Goal: Task Accomplishment & Management: Use online tool/utility

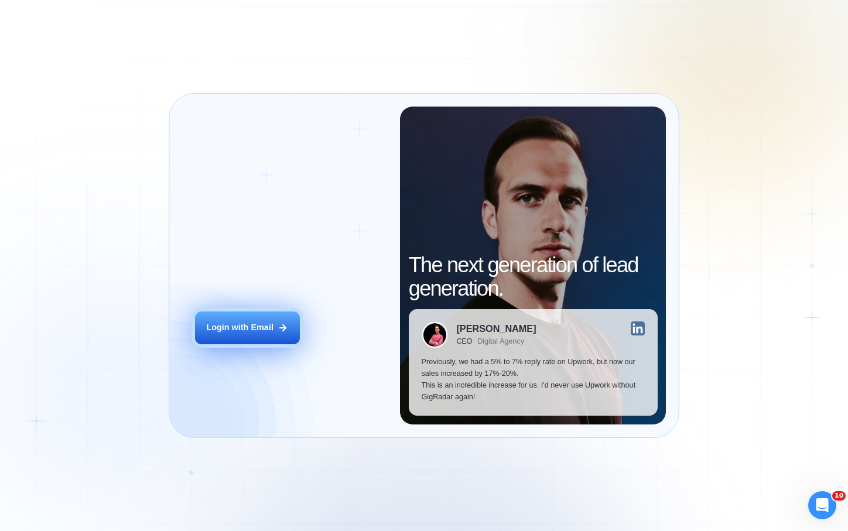
click at [259, 325] on div "Login with Email" at bounding box center [239, 328] width 67 height 12
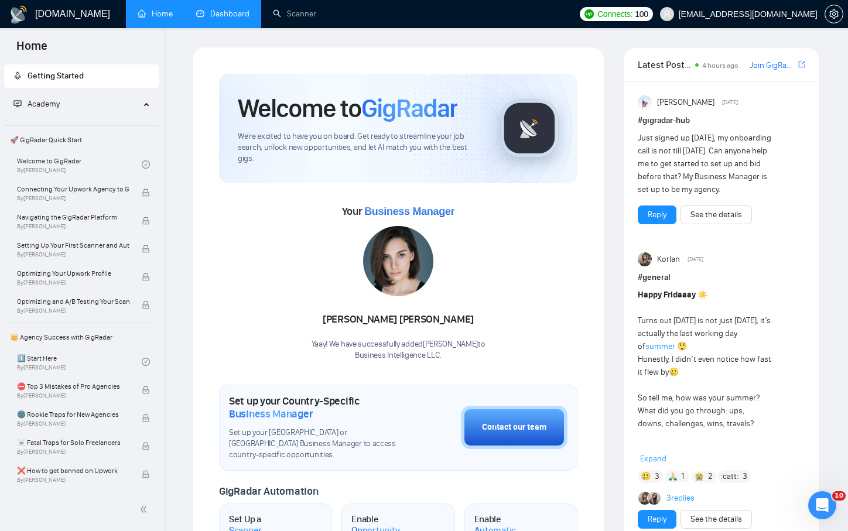
click at [238, 16] on link "Dashboard" at bounding box center [222, 14] width 53 height 10
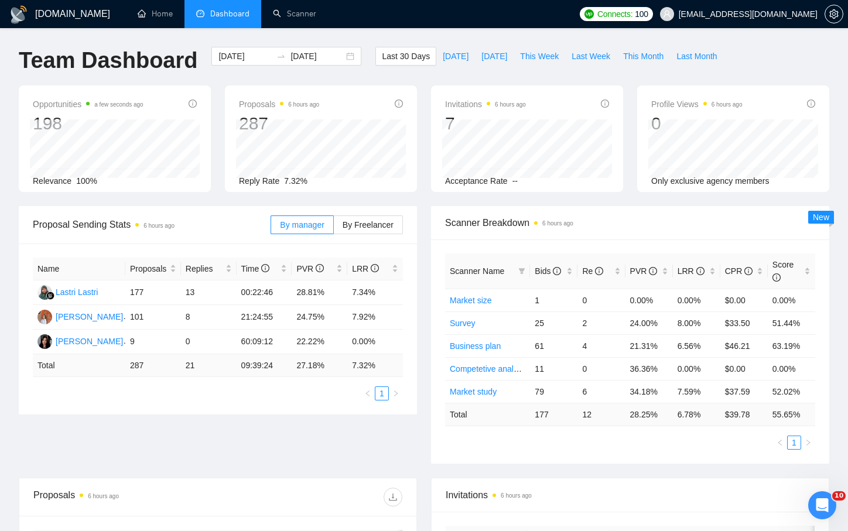
click at [422, 214] on div "Proposal Sending Stats 6 hours ago By manager By Freelancer Name Proposals Repl…" at bounding box center [218, 310] width 412 height 208
click at [455, 58] on span "[DATE]" at bounding box center [456, 56] width 26 height 13
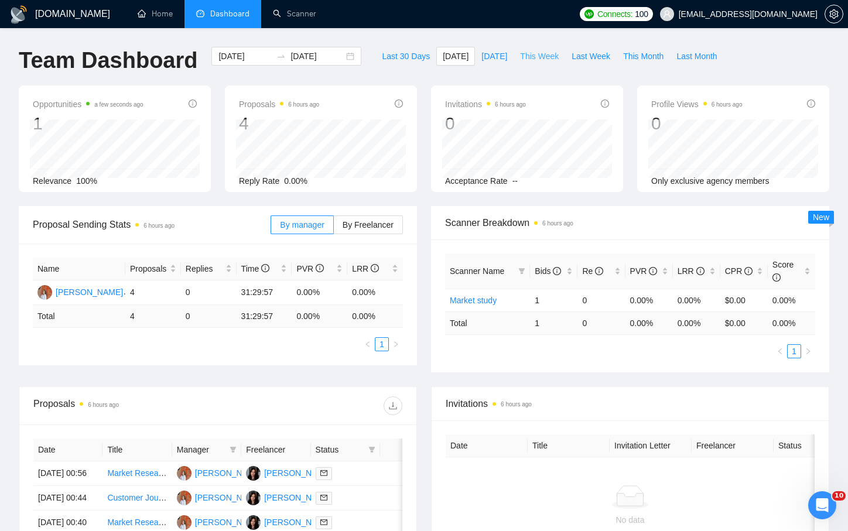
click at [553, 57] on span "This Week" at bounding box center [539, 56] width 39 height 13
type input "[DATE]"
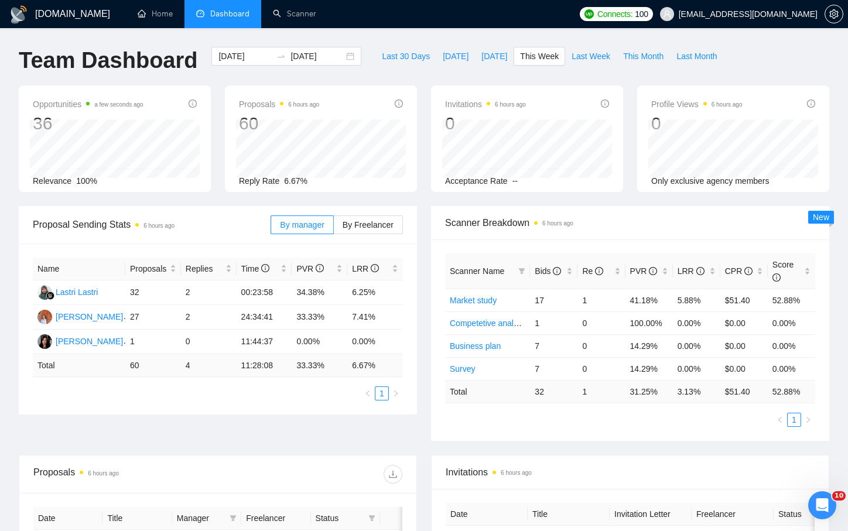
click at [415, 334] on div "Name Proposals Replies Time PVR LRR Lastri Lastri 32 2 00:23:58 34.38% 6.25% [P…" at bounding box center [218, 329] width 398 height 171
click at [301, 11] on link "Scanner" at bounding box center [294, 14] width 43 height 10
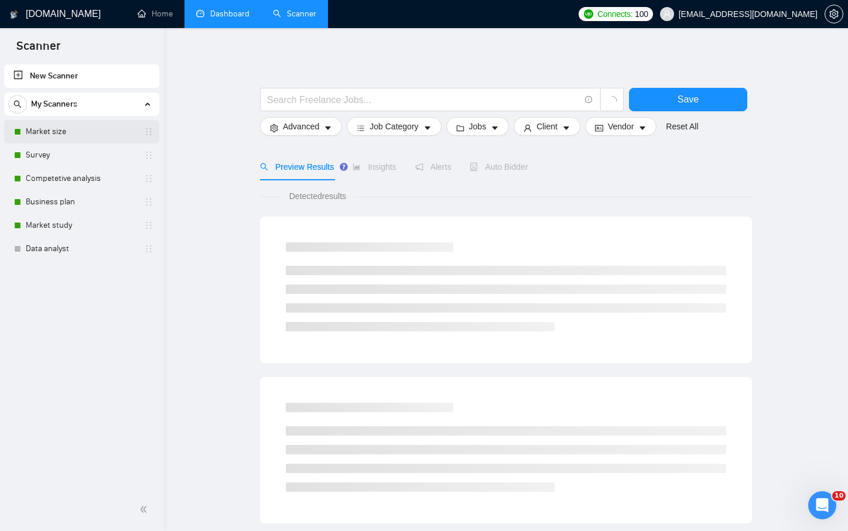
click at [53, 138] on link "Market size" at bounding box center [81, 131] width 111 height 23
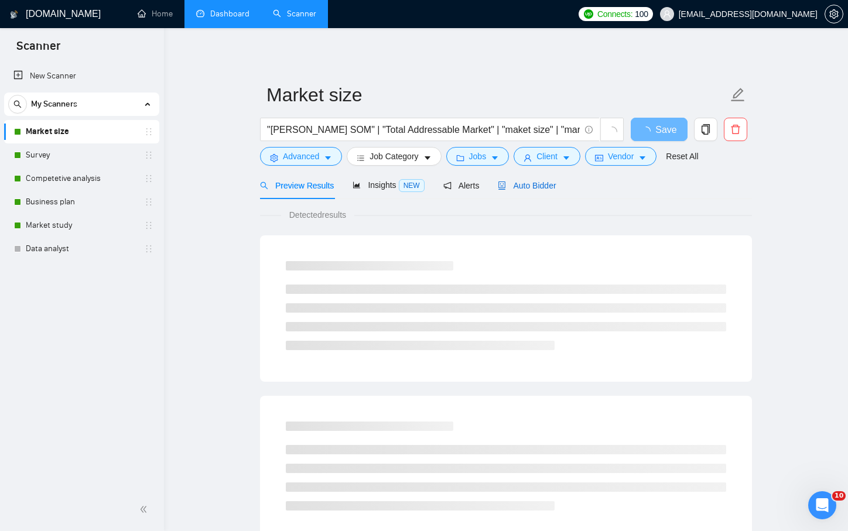
click at [523, 187] on span "Auto Bidder" at bounding box center [527, 185] width 58 height 9
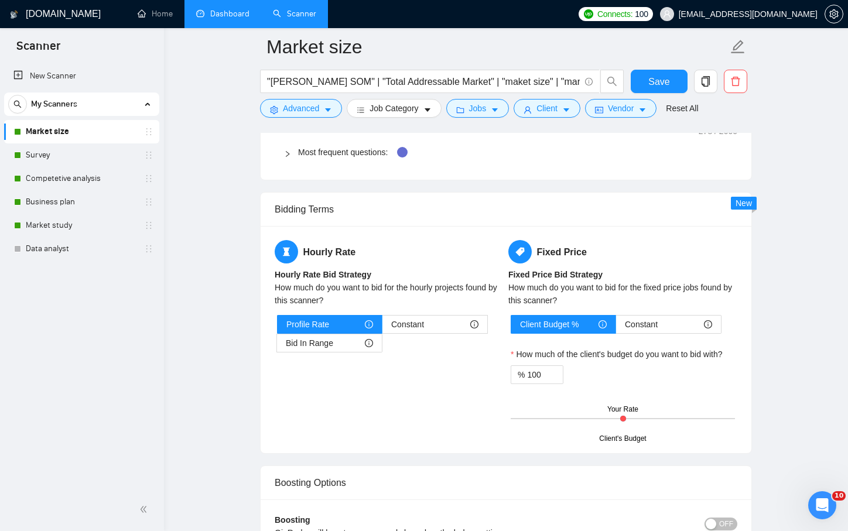
scroll to position [1803, 0]
click at [88, 155] on link "Survey" at bounding box center [81, 154] width 111 height 23
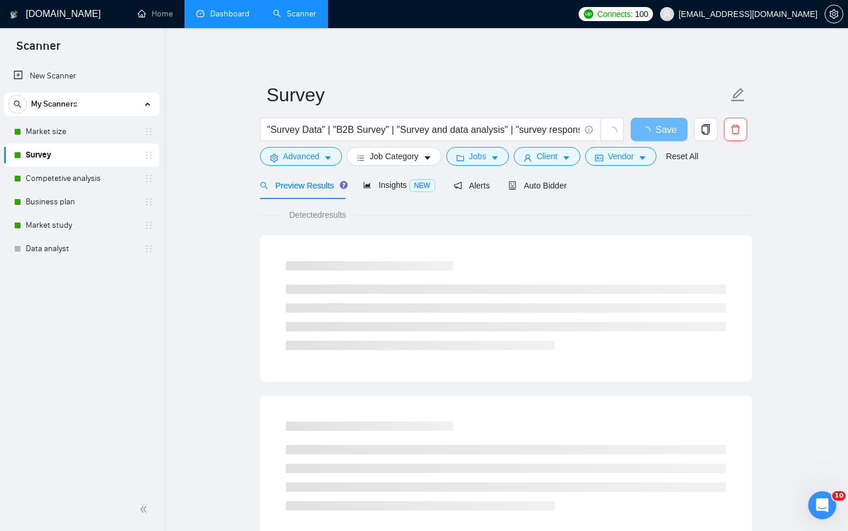
click at [577, 180] on div "Preview Results Insights NEW Alerts Auto Bidder" at bounding box center [506, 186] width 492 height 28
click at [550, 188] on span "Auto Bidder" at bounding box center [537, 185] width 58 height 9
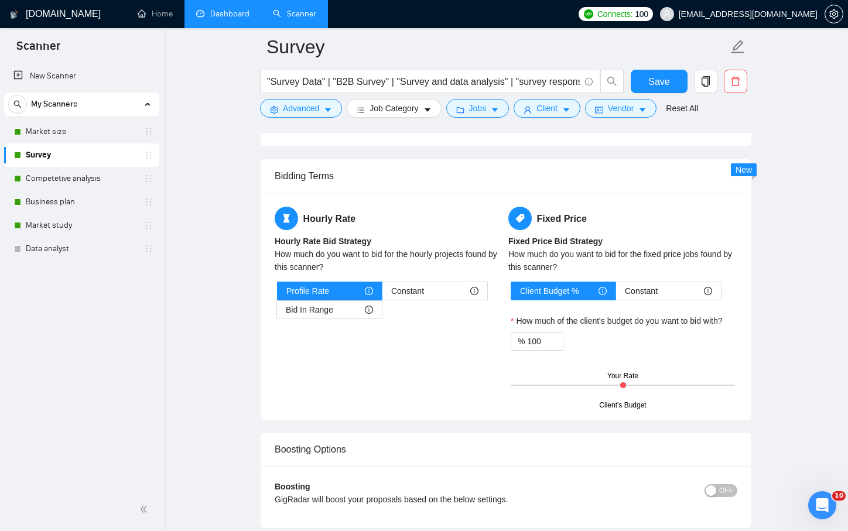
scroll to position [1796, 0]
click at [75, 180] on link "Competetive analysis" at bounding box center [81, 178] width 111 height 23
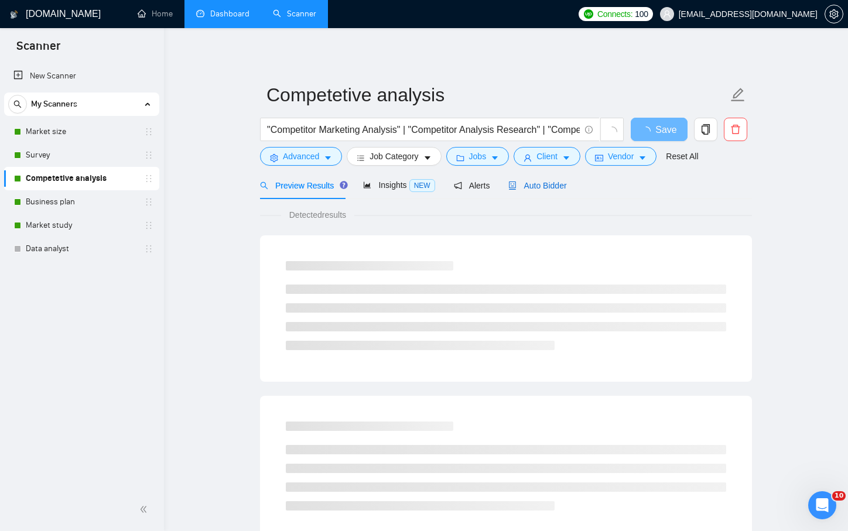
click at [555, 187] on span "Auto Bidder" at bounding box center [537, 185] width 58 height 9
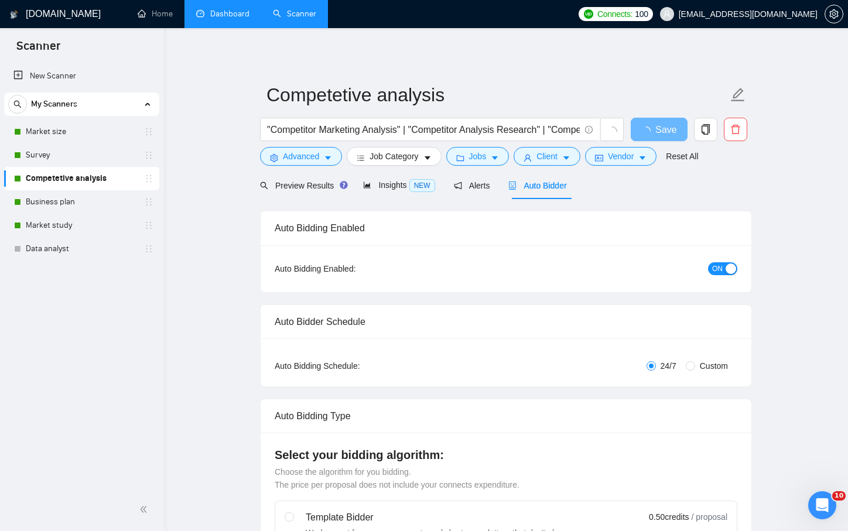
checkbox input "true"
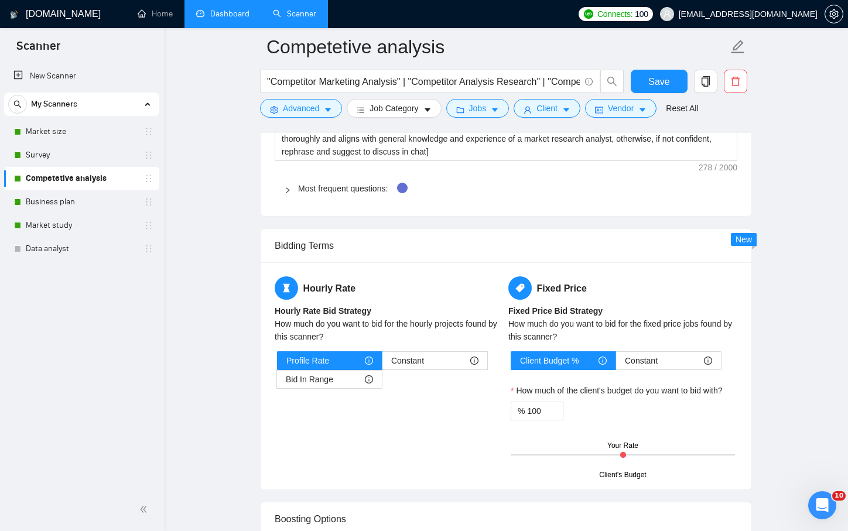
scroll to position [1746, 0]
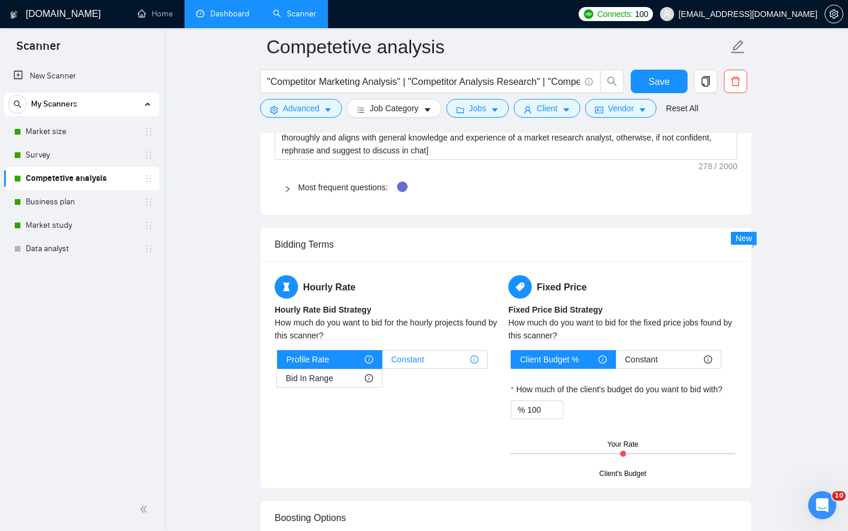
click at [428, 355] on div "Constant" at bounding box center [434, 360] width 87 height 18
click at [382, 362] on input "Constant" at bounding box center [382, 362] width 0 height 0
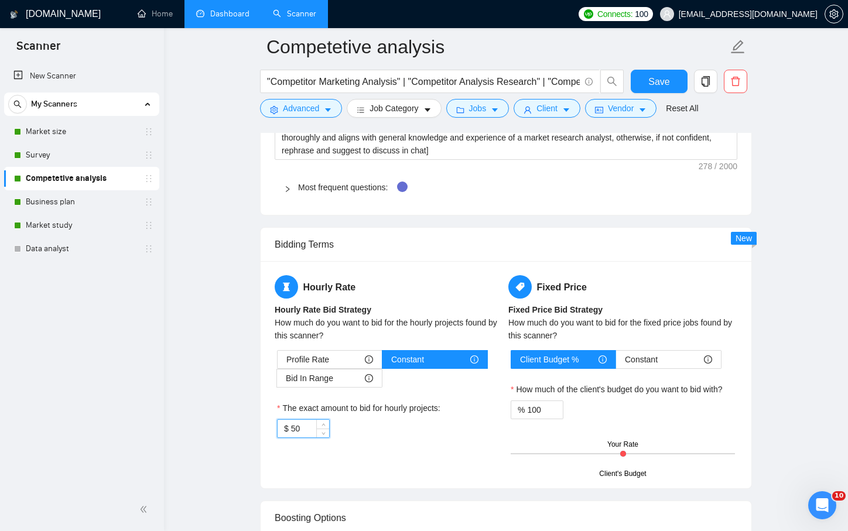
click at [314, 425] on input "50" at bounding box center [310, 429] width 38 height 18
type input "5"
type input "65"
click at [365, 474] on div "Hourly Rate Hourly Rate Bid Strategy How much do you want to bid for the hourly…" at bounding box center [505, 374] width 491 height 227
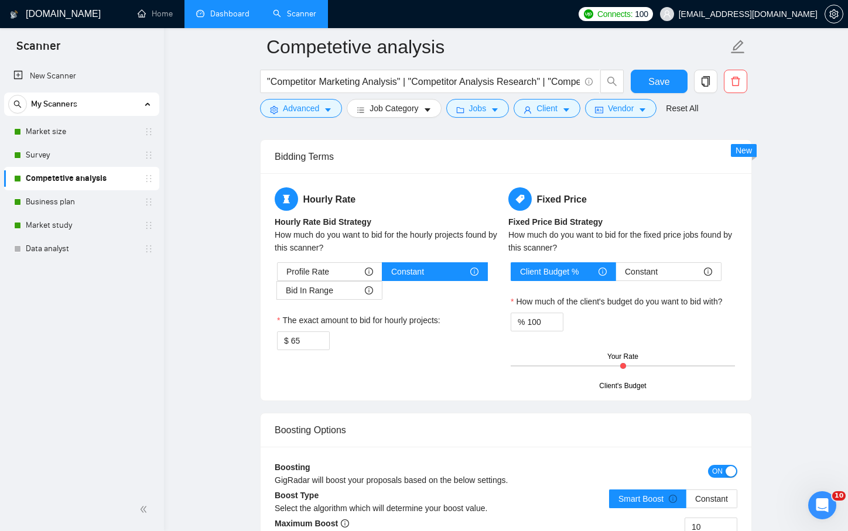
scroll to position [1837, 0]
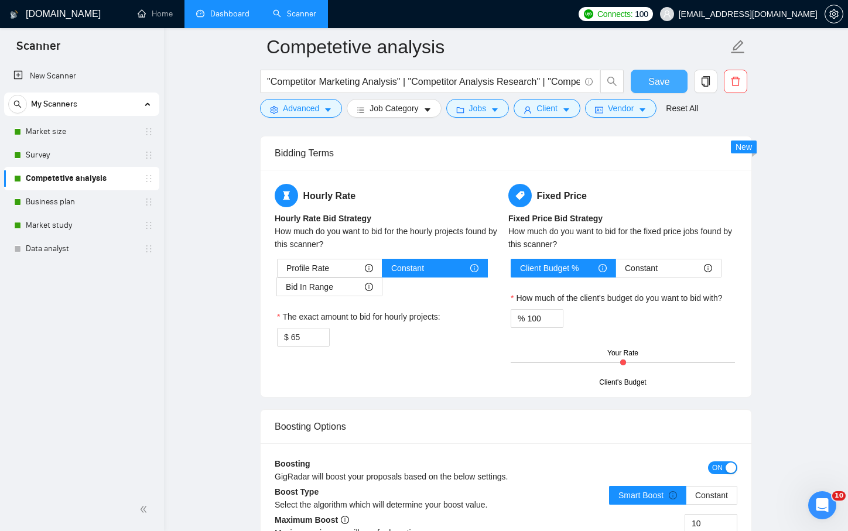
click at [661, 79] on span "Save" at bounding box center [658, 81] width 21 height 15
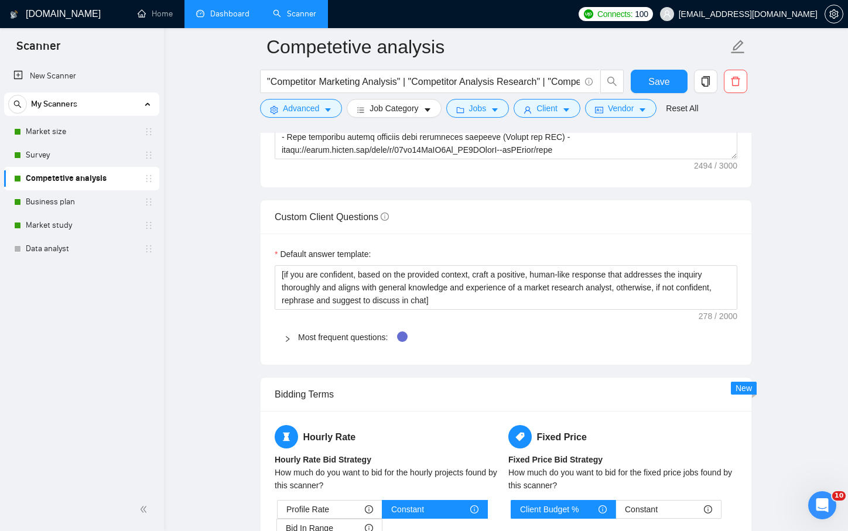
scroll to position [1479, 0]
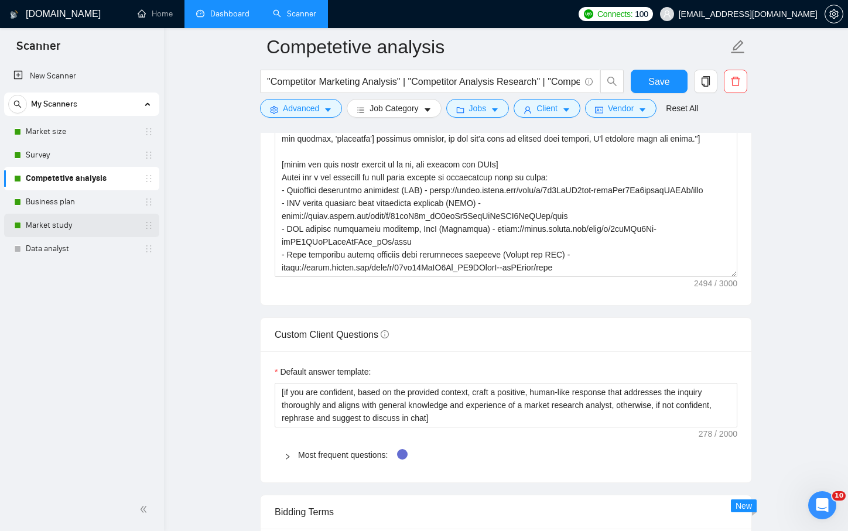
click at [75, 225] on link "Market study" at bounding box center [81, 225] width 111 height 23
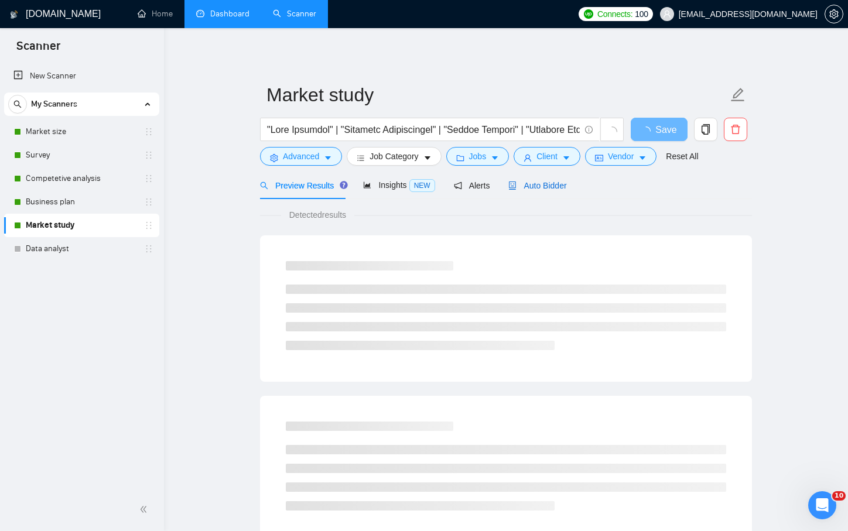
click at [524, 186] on span "Auto Bidder" at bounding box center [537, 185] width 58 height 9
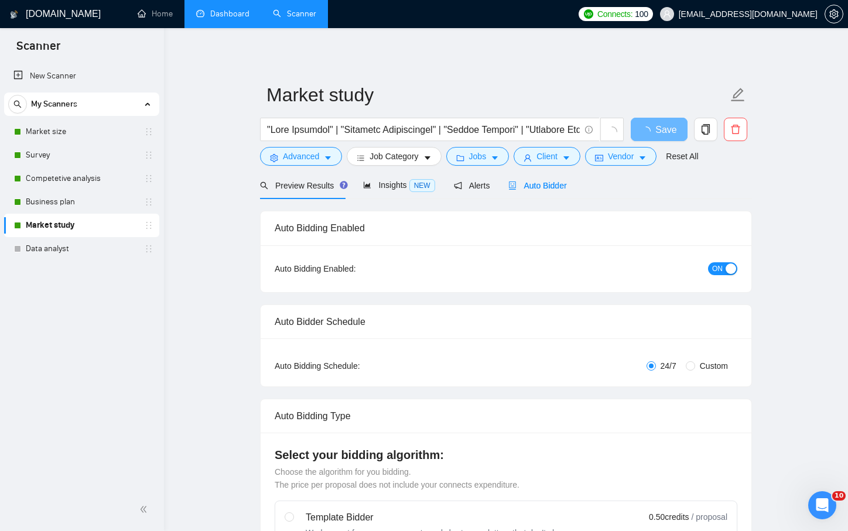
checkbox input "true"
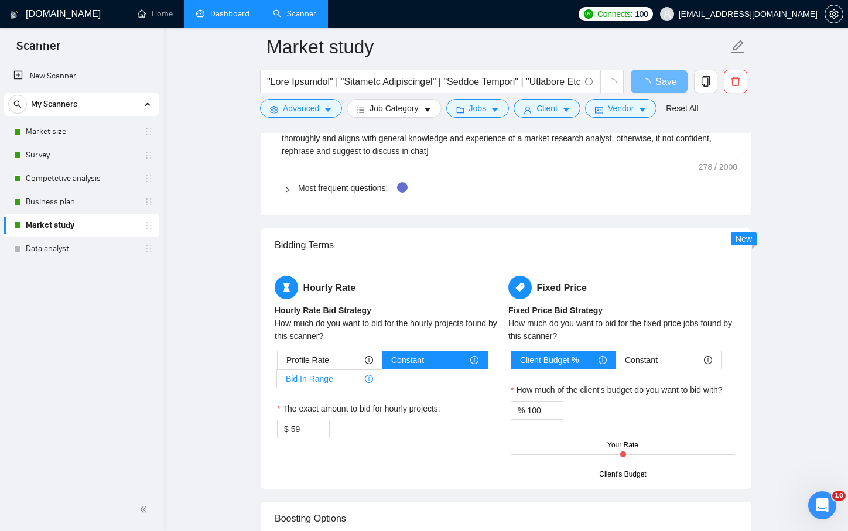
scroll to position [1674, 0]
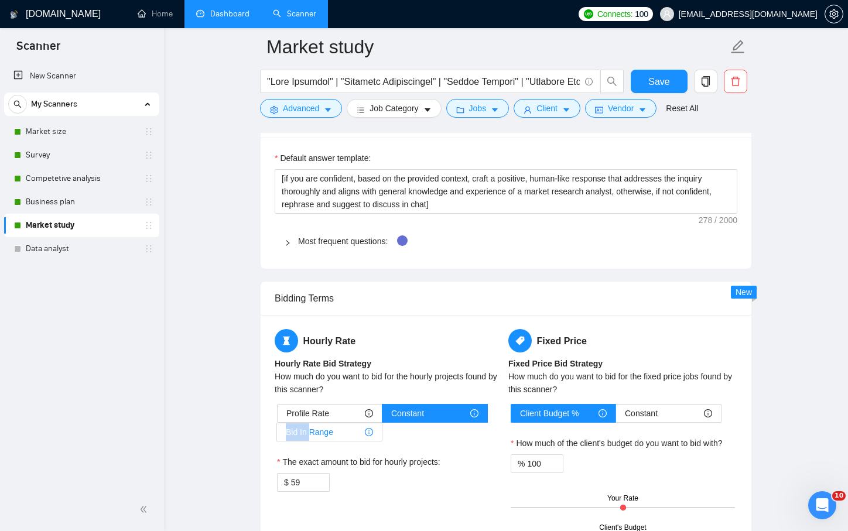
drag, startPoint x: 308, startPoint y: 423, endPoint x: 283, endPoint y: 423, distance: 25.2
click at [283, 423] on label "Bid In Range" at bounding box center [329, 432] width 105 height 19
click at [277, 435] on input "Bid In Range" at bounding box center [277, 435] width 0 height 0
type input "50"
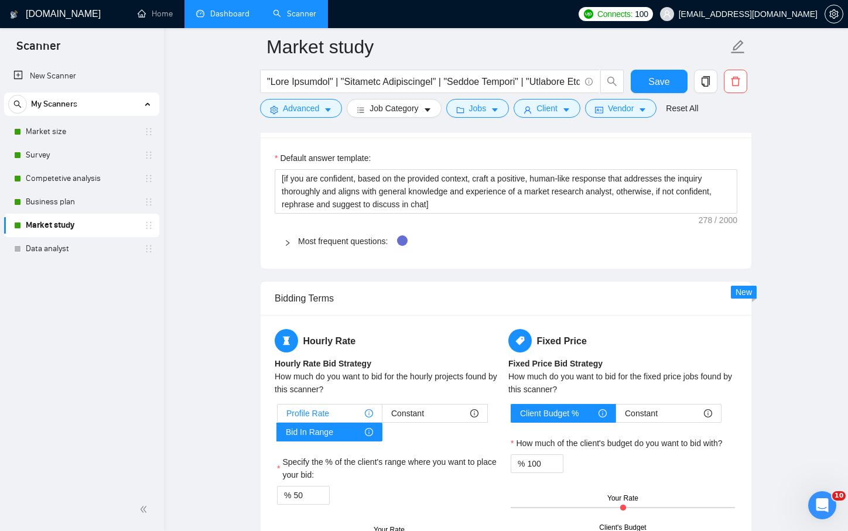
click at [337, 404] on div "Profile Rate" at bounding box center [329, 413] width 87 height 18
click at [277, 416] on input "Profile Rate" at bounding box center [277, 416] width 0 height 0
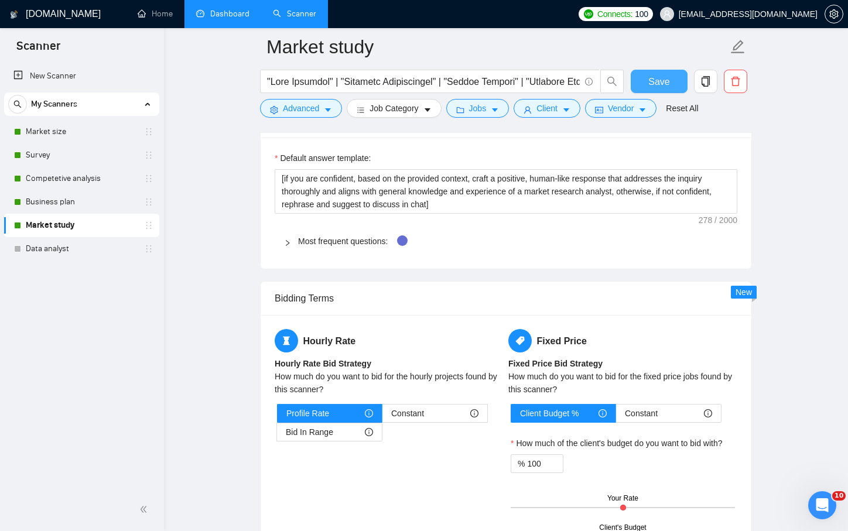
click at [668, 85] on span "Save" at bounding box center [658, 81] width 21 height 15
checkbox input "false"
